Goal: Transaction & Acquisition: Purchase product/service

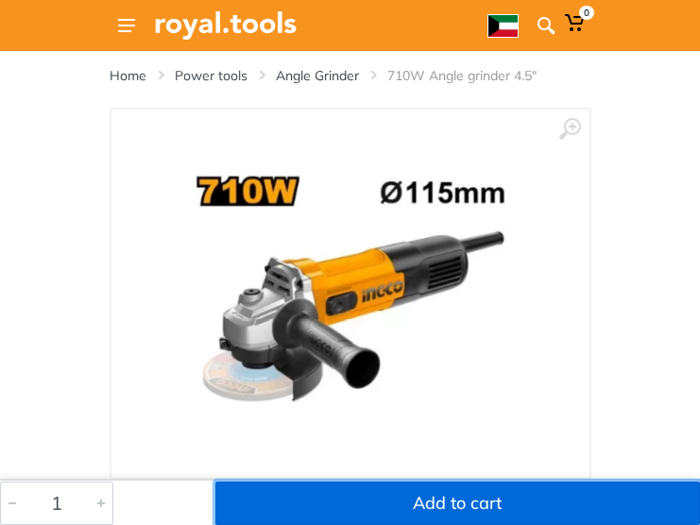
click at [503, 501] on button "Add to cart" at bounding box center [457, 503] width 484 height 43
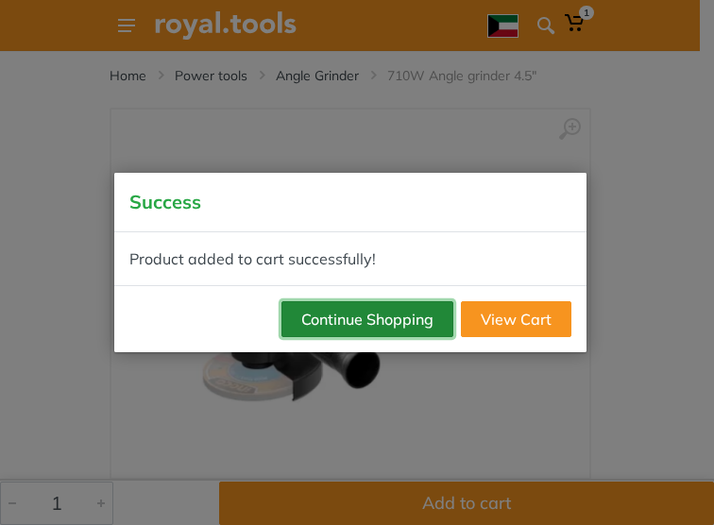
click at [432, 319] on button "Continue Shopping" at bounding box center [367, 319] width 172 height 36
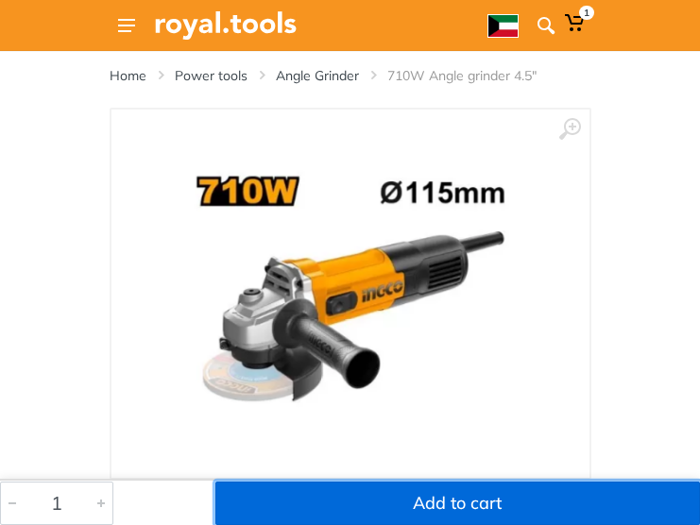
click at [483, 502] on button "Add to cart" at bounding box center [457, 503] width 484 height 43
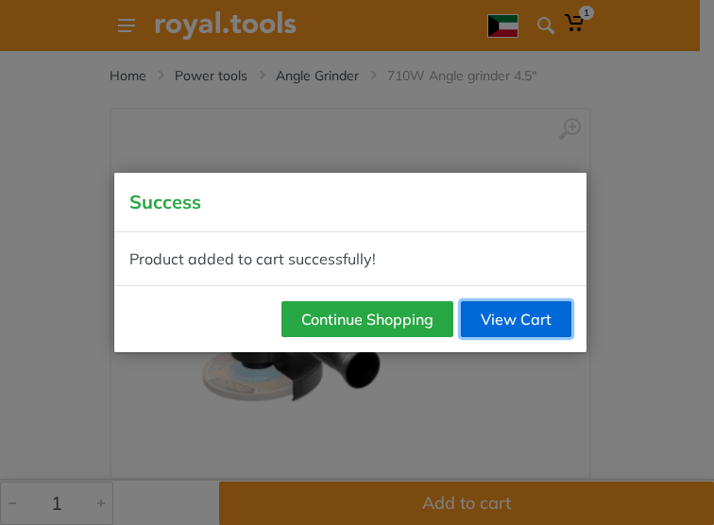
click at [504, 323] on link "View Cart" at bounding box center [516, 319] width 110 height 36
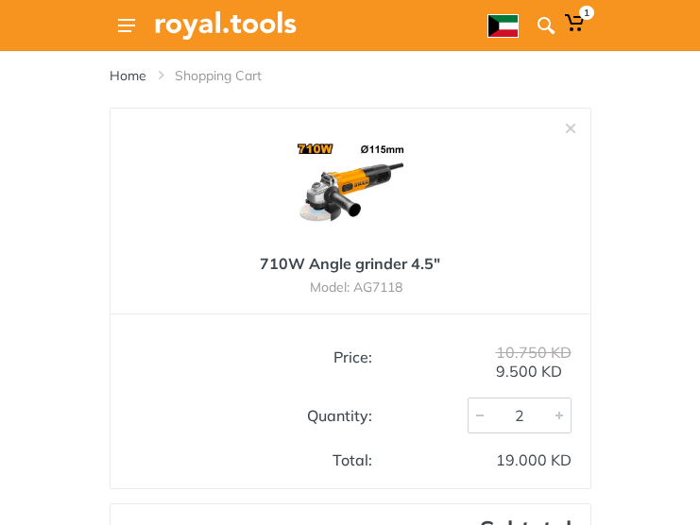
type input "1"
click at [479, 418] on div at bounding box center [479, 415] width 23 height 34
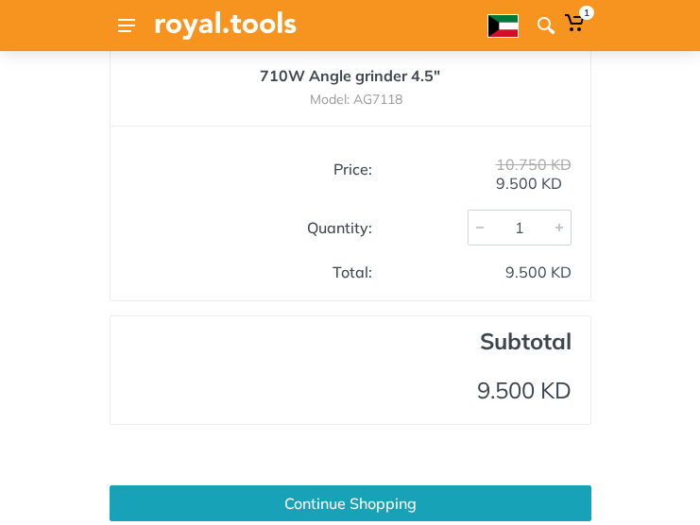
scroll to position [189, 0]
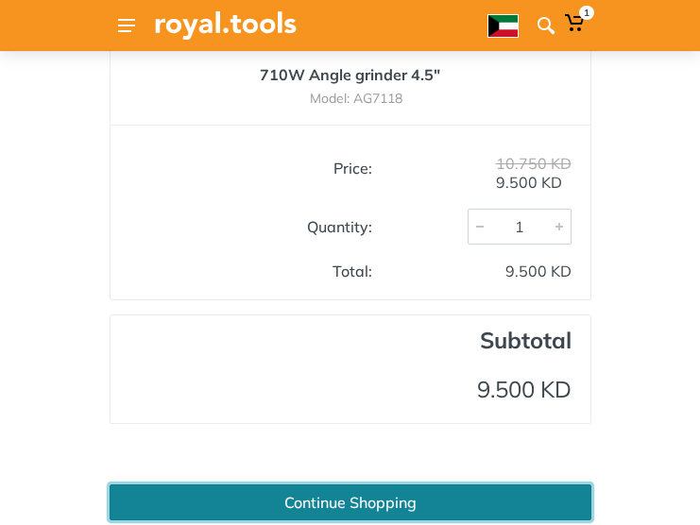
click at [406, 508] on link "Continue Shopping" at bounding box center [351, 502] width 482 height 36
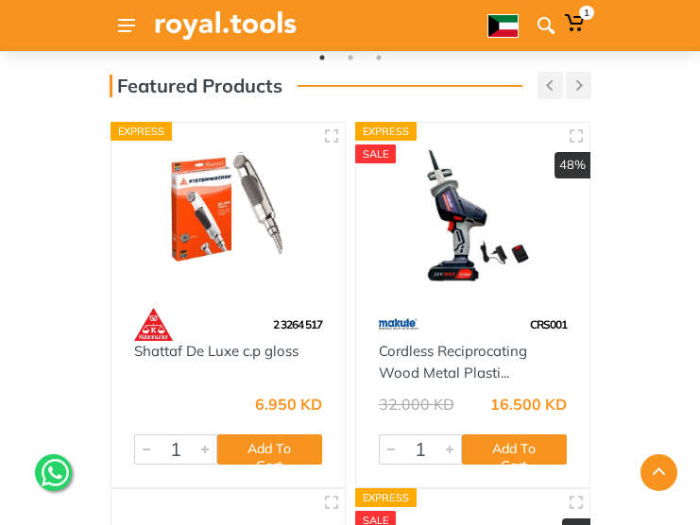
scroll to position [378, 0]
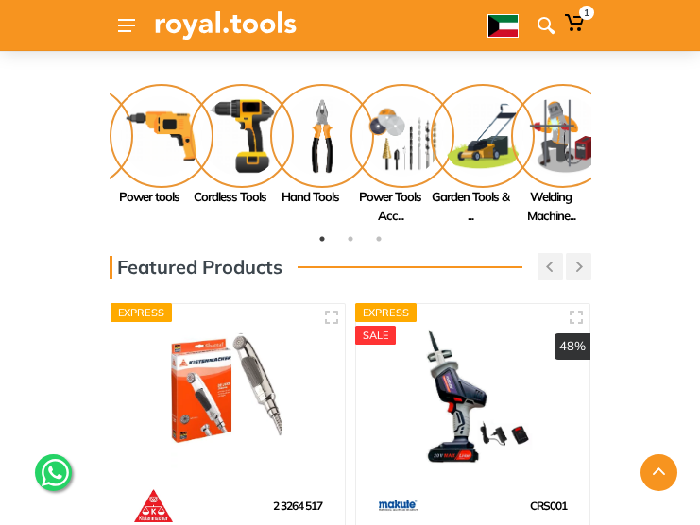
click at [44, 475] on icon at bounding box center [55, 472] width 27 height 31
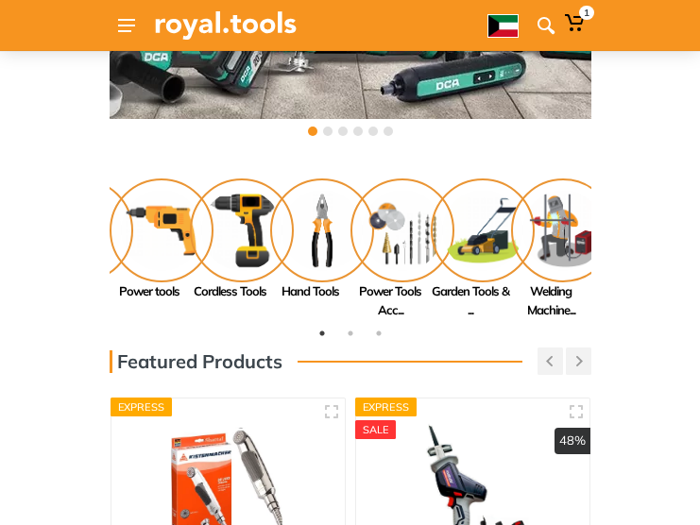
scroll to position [0, 0]
